Goal: Check status: Check status

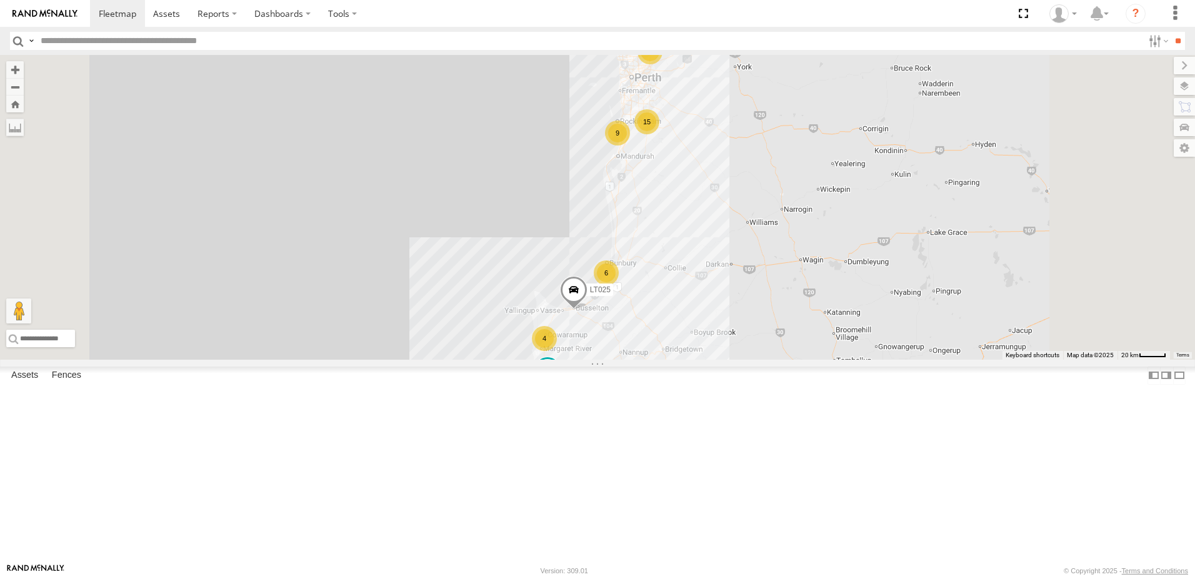
scroll to position [250, 0]
click at [0, 0] on span at bounding box center [0, 0] width 0 height 0
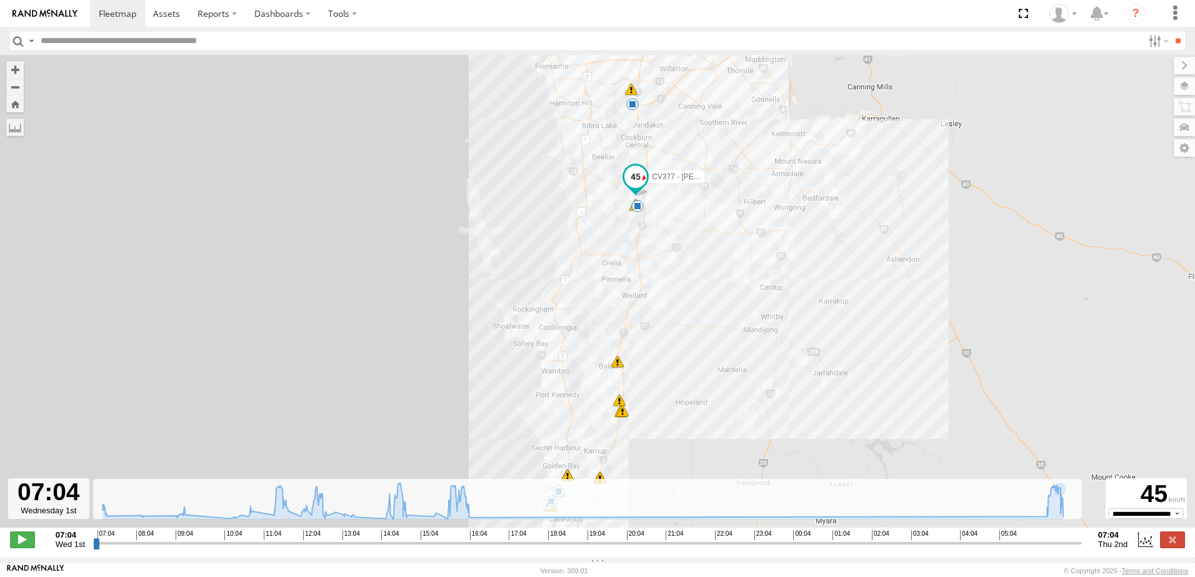
click at [1044, 549] on input "range" at bounding box center [587, 543] width 988 height 12
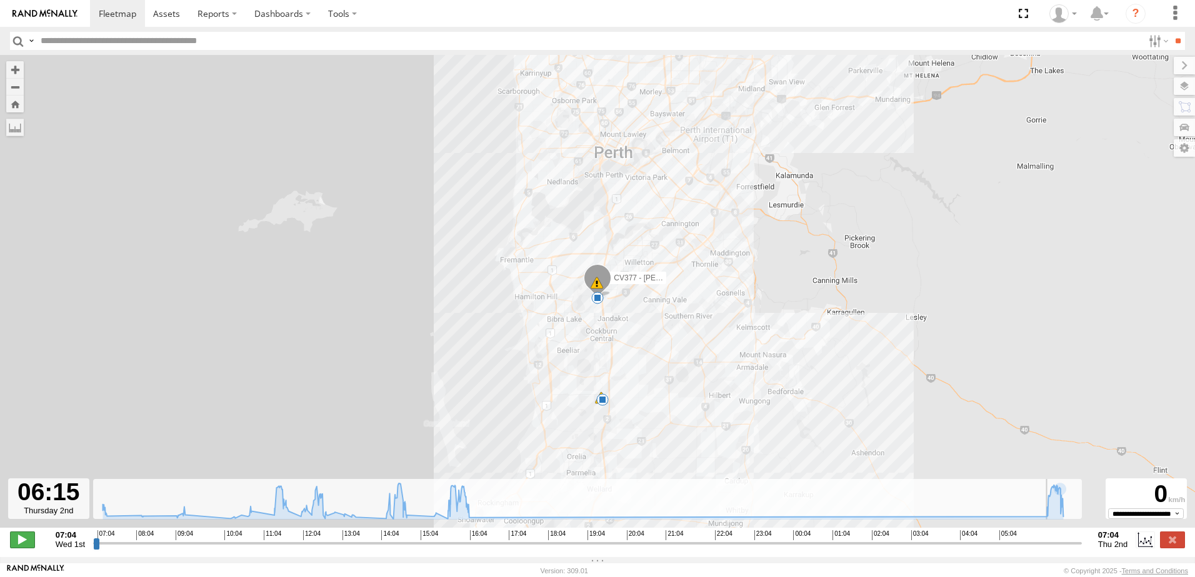
click at [12, 543] on span at bounding box center [22, 540] width 25 height 16
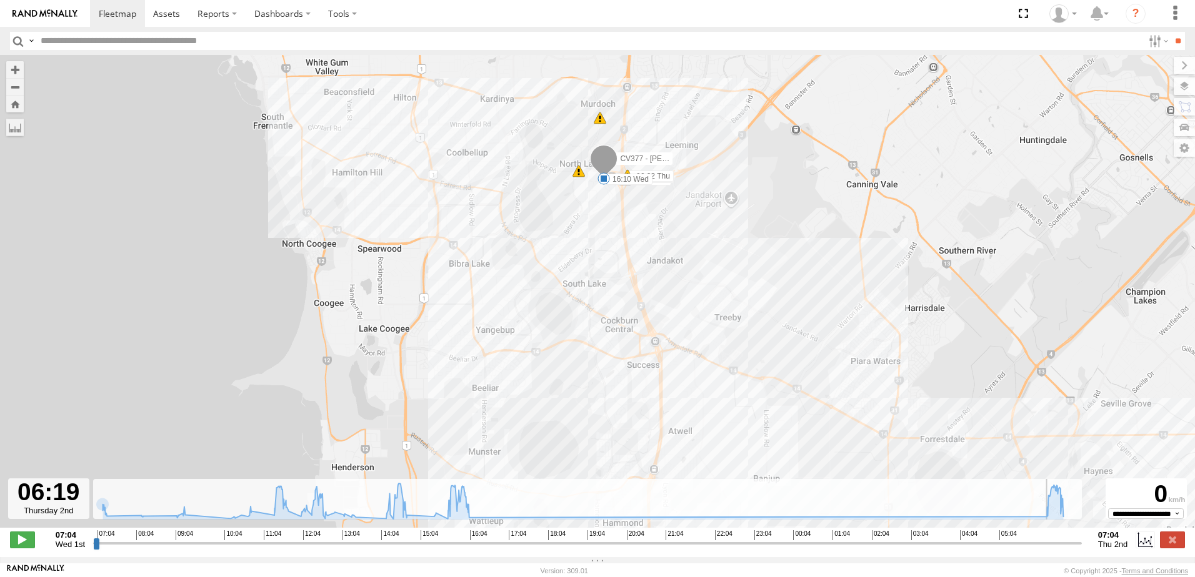
drag, startPoint x: 637, startPoint y: 261, endPoint x: 453, endPoint y: 245, distance: 185.0
click at [484, 237] on div "CV377 - Joel Mcsherry 10:52 Wed 12:41 Wed 13:27 Wed 14:11 Wed 16:10 Wed 12:16 W…" at bounding box center [597, 298] width 1195 height 486
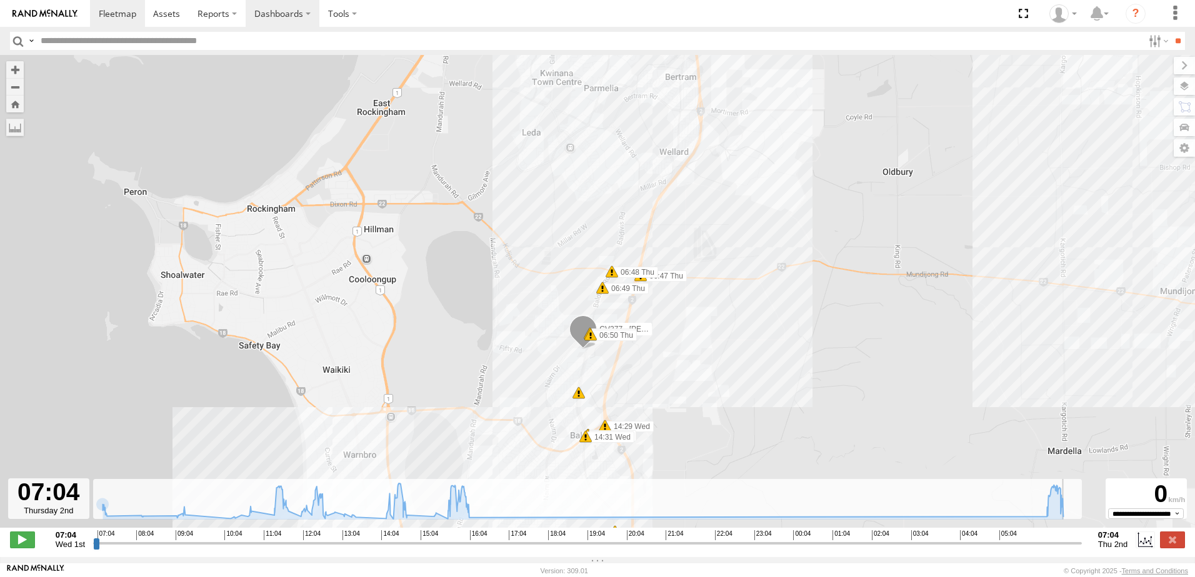
type input "**********"
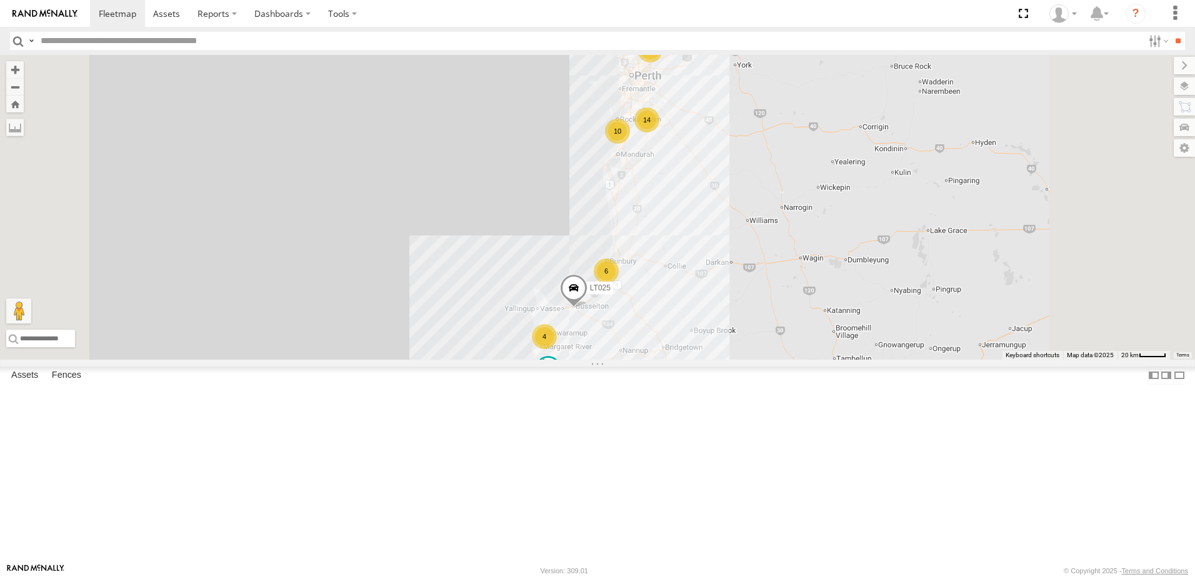
scroll to position [375, 0]
click at [0, 0] on span at bounding box center [0, 0] width 0 height 0
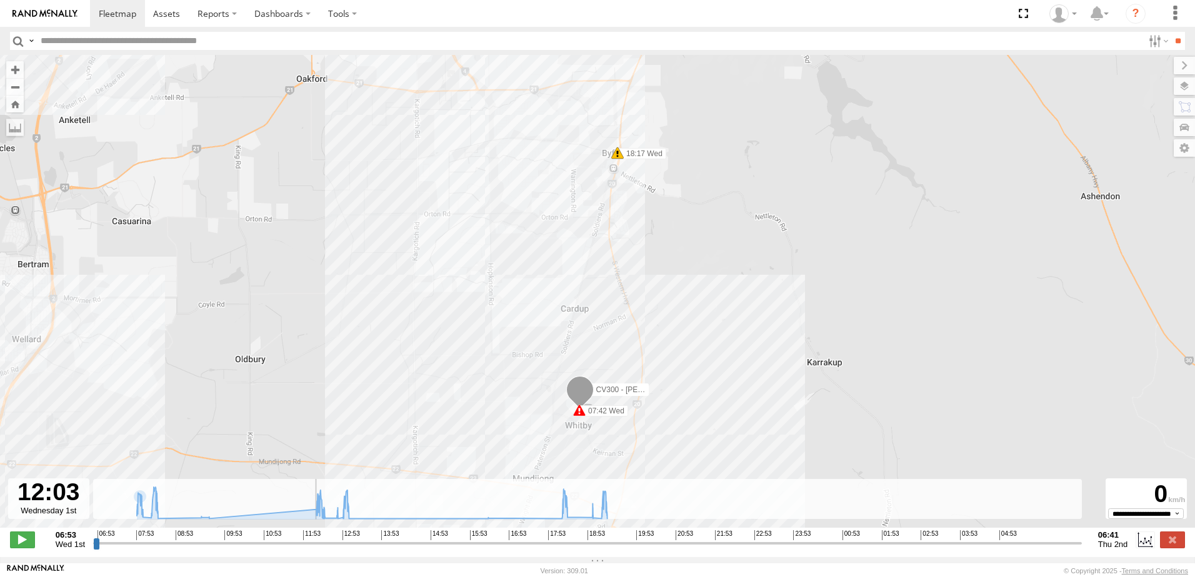
click at [309, 548] on input "range" at bounding box center [587, 543] width 988 height 12
click at [31, 540] on span at bounding box center [22, 540] width 25 height 16
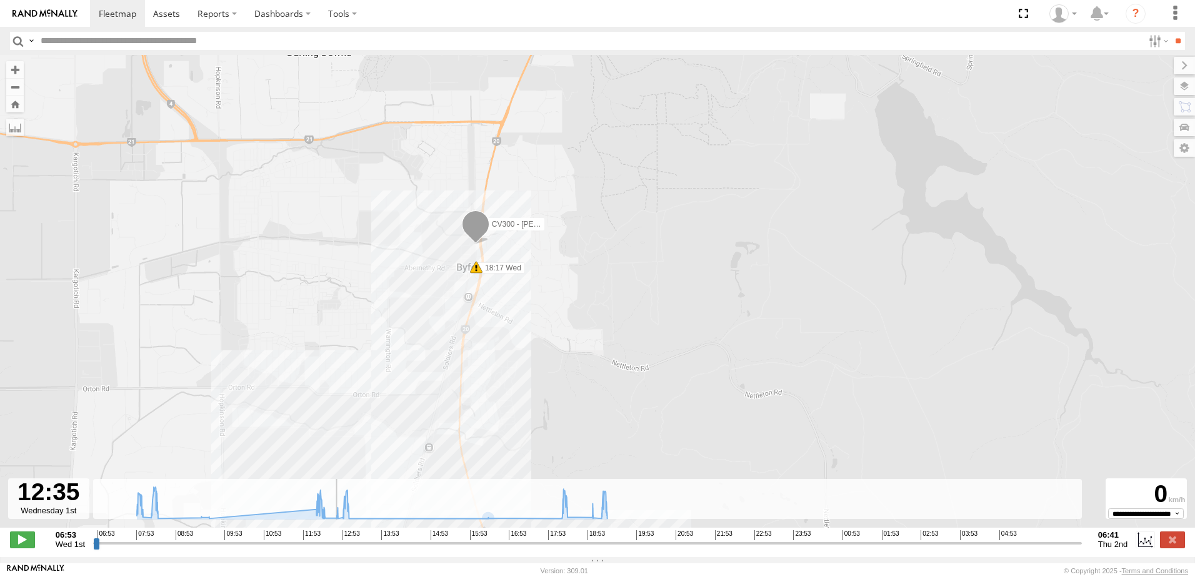
click at [555, 548] on input "range" at bounding box center [587, 543] width 988 height 12
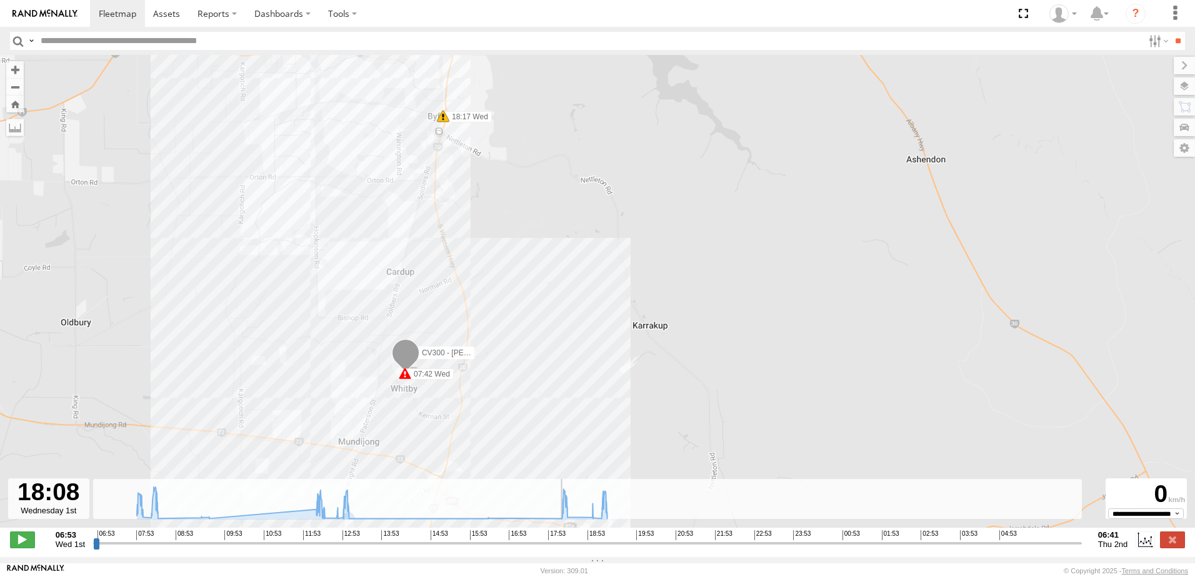
drag, startPoint x: 294, startPoint y: 198, endPoint x: 241, endPoint y: 316, distance: 128.6
click at [241, 316] on div "CV300 - [PERSON_NAME] 07:42 Wed 18:17 Wed" at bounding box center [597, 298] width 1195 height 486
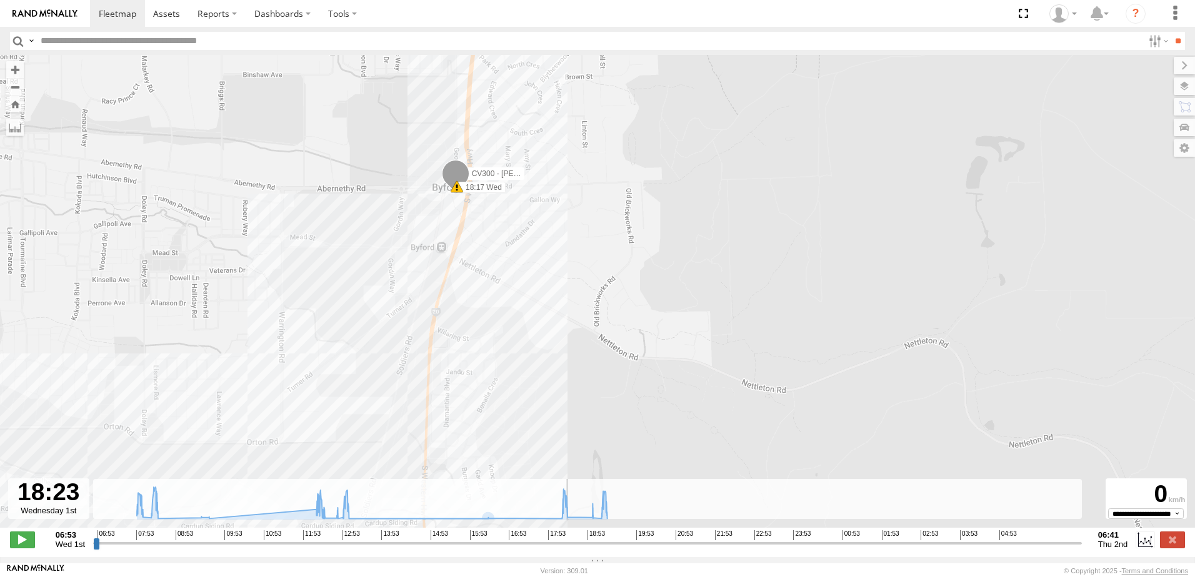
drag, startPoint x: 636, startPoint y: 341, endPoint x: 325, endPoint y: 122, distance: 379.8
click at [325, 122] on div "CV300 - [PERSON_NAME] 07:42 Wed 18:17 Wed" at bounding box center [597, 298] width 1195 height 486
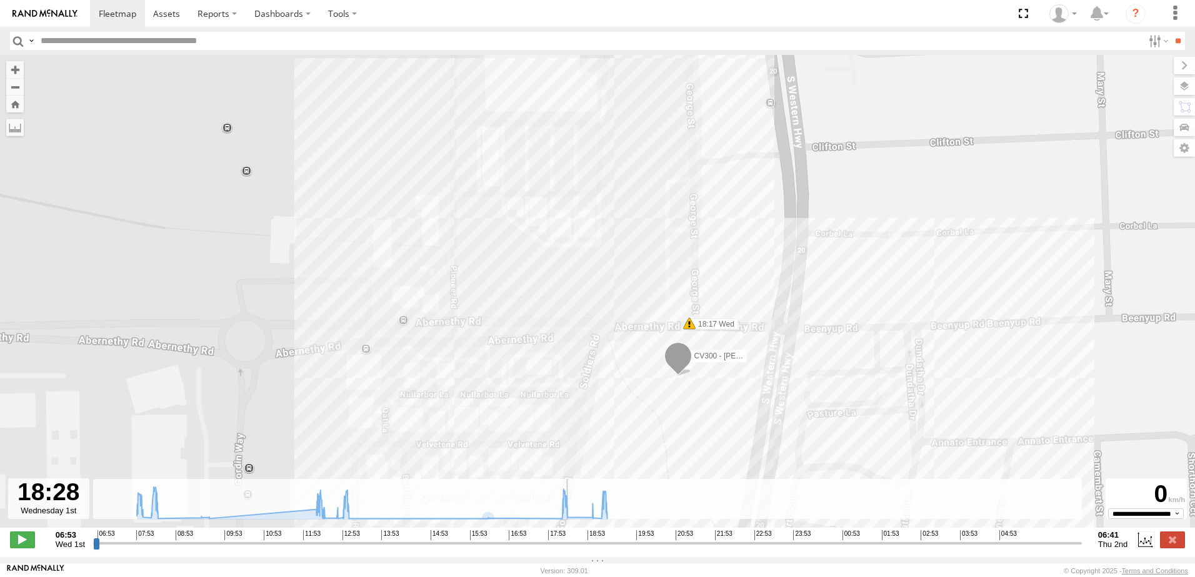
drag, startPoint x: 409, startPoint y: 194, endPoint x: 249, endPoint y: 409, distance: 267.4
click at [249, 409] on div "CV300 - [PERSON_NAME] 07:42 Wed 18:17 Wed" at bounding box center [597, 298] width 1195 height 486
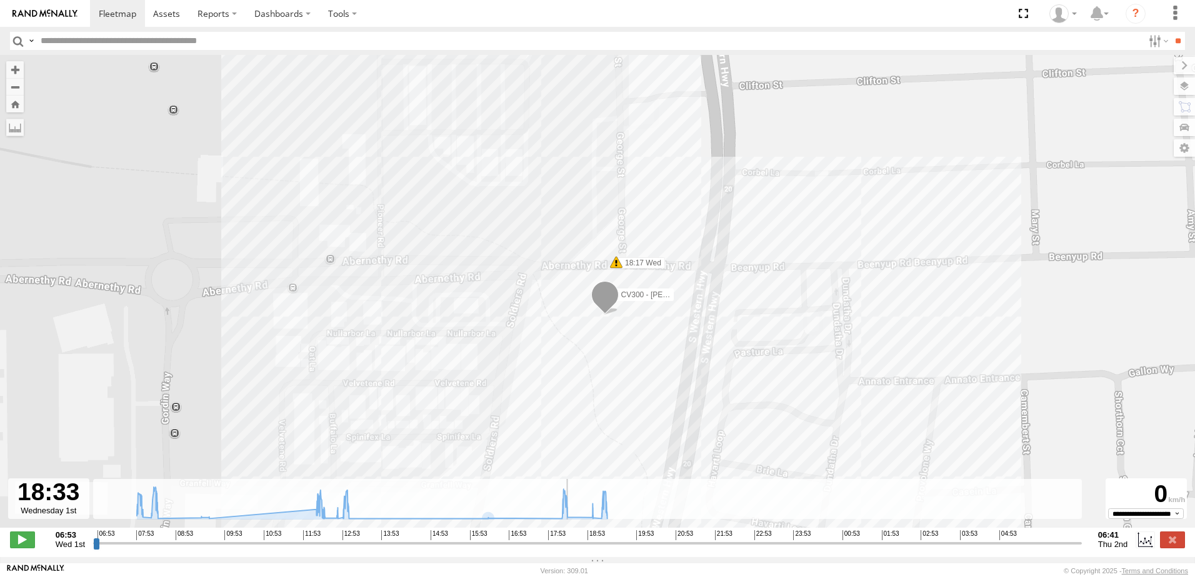
drag, startPoint x: 649, startPoint y: 432, endPoint x: 569, endPoint y: 365, distance: 103.4
click at [569, 365] on div "CV300 - [PERSON_NAME] 07:42 Wed 18:17 Wed" at bounding box center [597, 298] width 1195 height 486
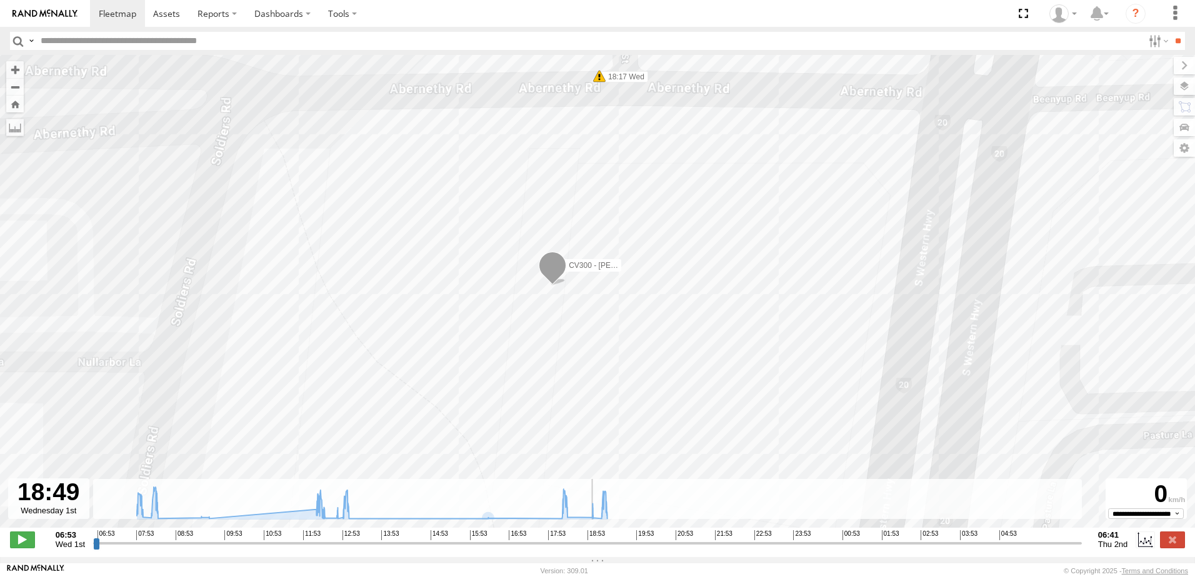
drag, startPoint x: 592, startPoint y: 280, endPoint x: 439, endPoint y: 362, distance: 173.9
click at [439, 362] on div "CV300 - [PERSON_NAME] 07:42 Wed 18:17 Wed" at bounding box center [597, 298] width 1195 height 486
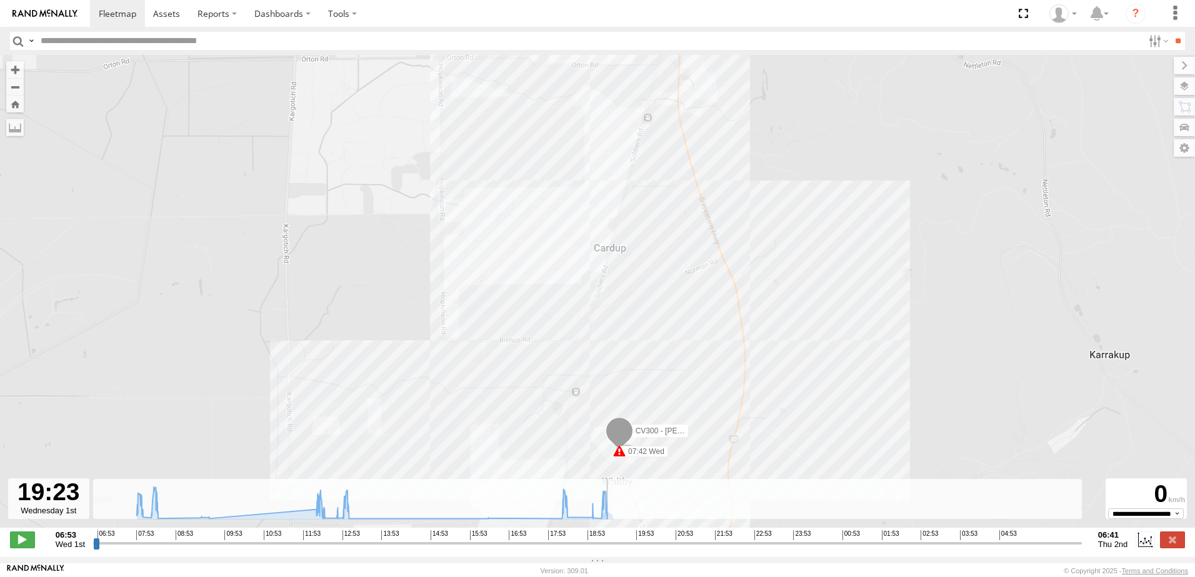
type input "**********"
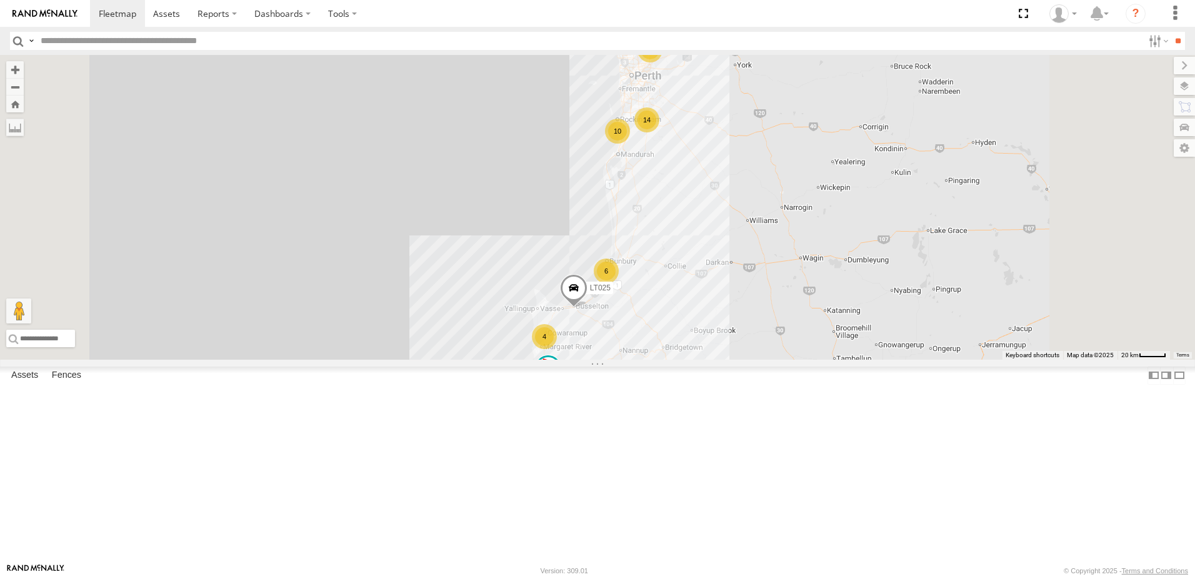
drag, startPoint x: 208, startPoint y: 249, endPoint x: 335, endPoint y: 260, distance: 127.9
click at [0, 0] on span at bounding box center [0, 0] width 0 height 0
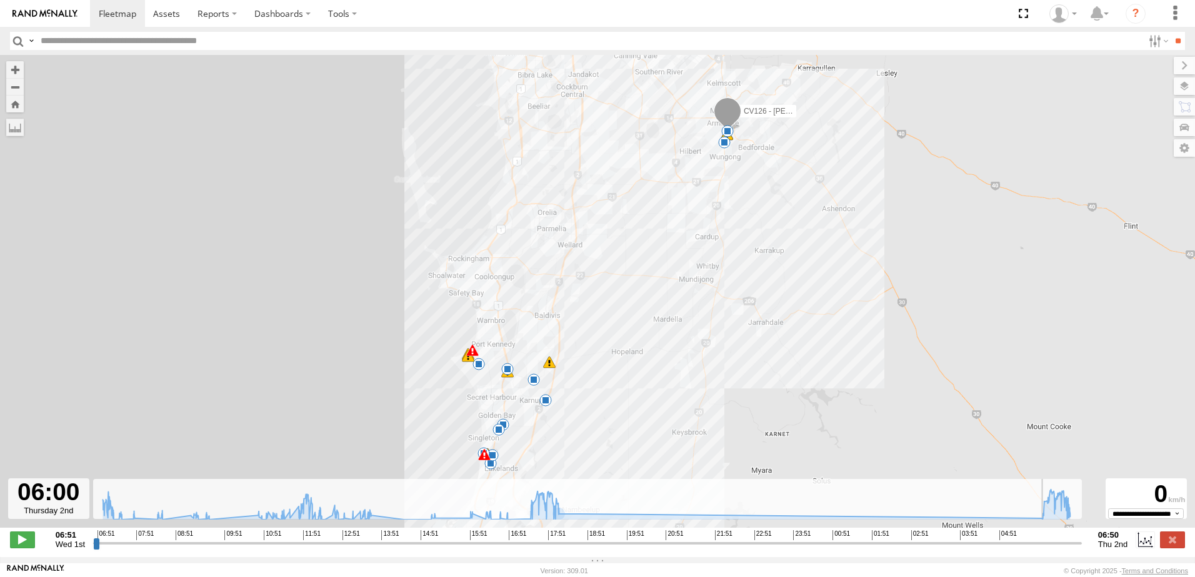
click at [1043, 549] on input "range" at bounding box center [587, 543] width 988 height 12
click at [18, 543] on span at bounding box center [22, 540] width 25 height 16
type input "**********"
